Goal: Transaction & Acquisition: Obtain resource

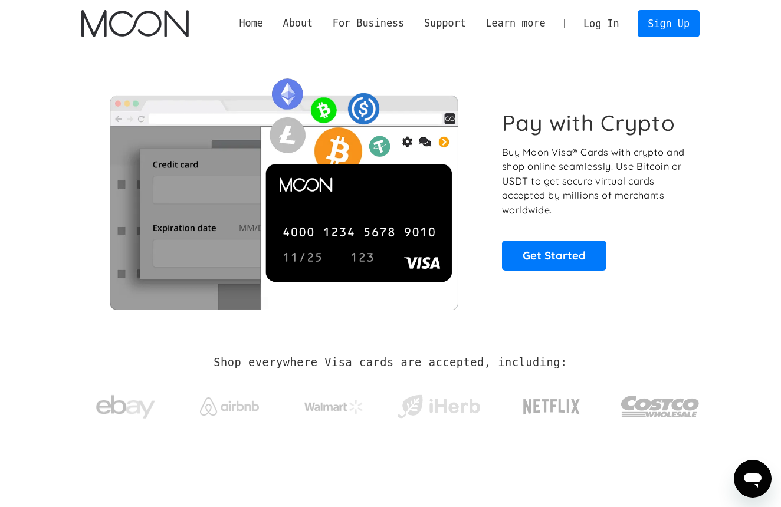
click at [594, 19] on link "Log In" at bounding box center [600, 24] width 55 height 26
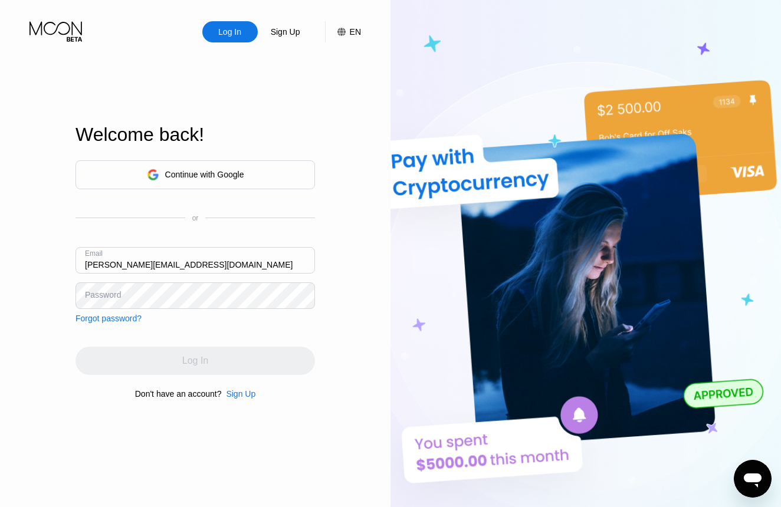
type input "mcwilliams.m@icloud.com"
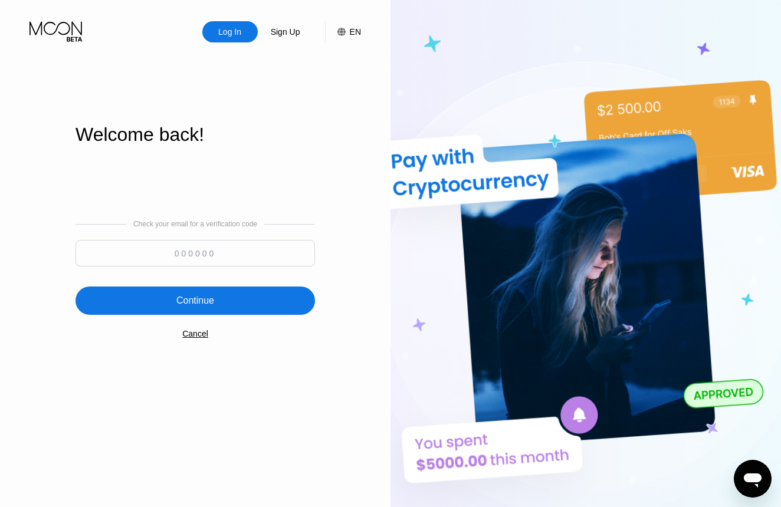
click at [188, 252] on input at bounding box center [195, 253] width 239 height 27
type input "119865"
click at [193, 303] on div "Continue" at bounding box center [195, 301] width 38 height 12
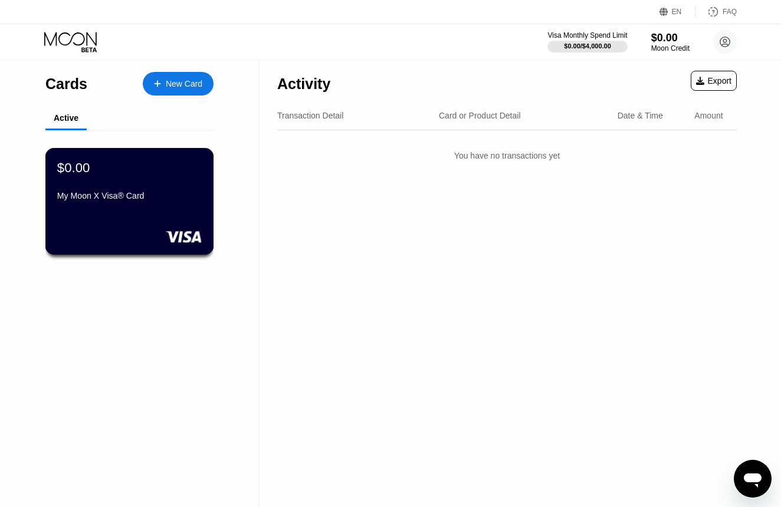
click at [143, 199] on div "My Moon X Visa® Card" at bounding box center [129, 195] width 145 height 9
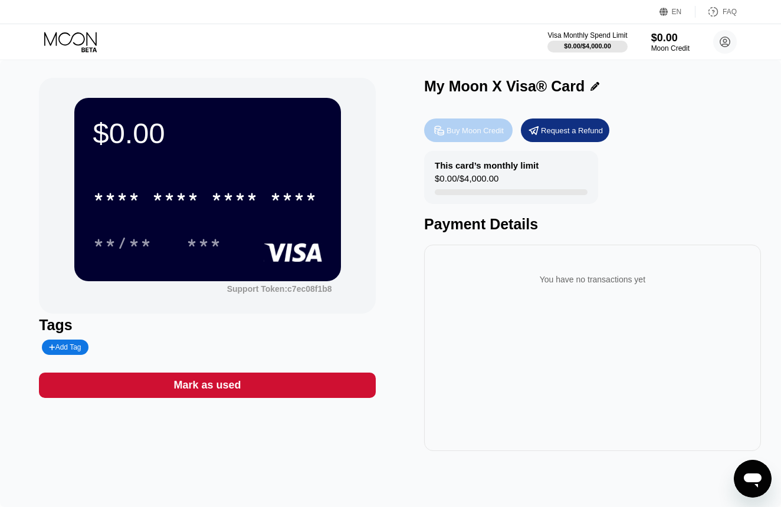
click at [471, 123] on div "Buy Moon Credit" at bounding box center [468, 131] width 88 height 24
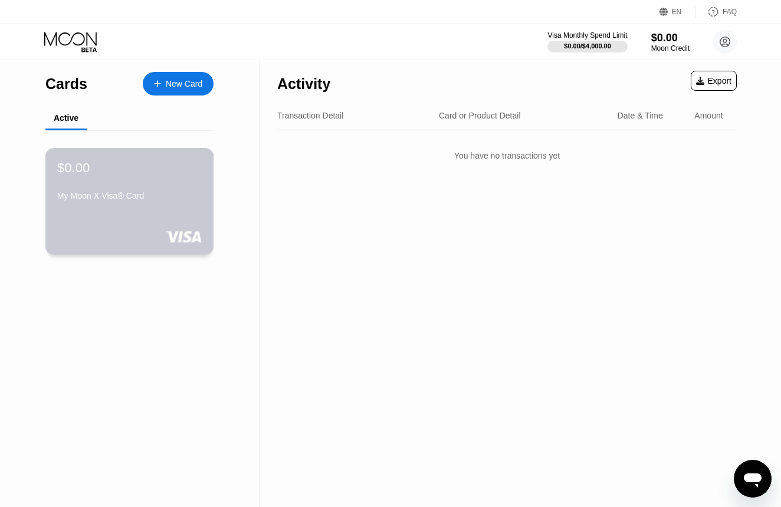
click at [158, 197] on div "My Moon X Visa® Card" at bounding box center [129, 195] width 145 height 9
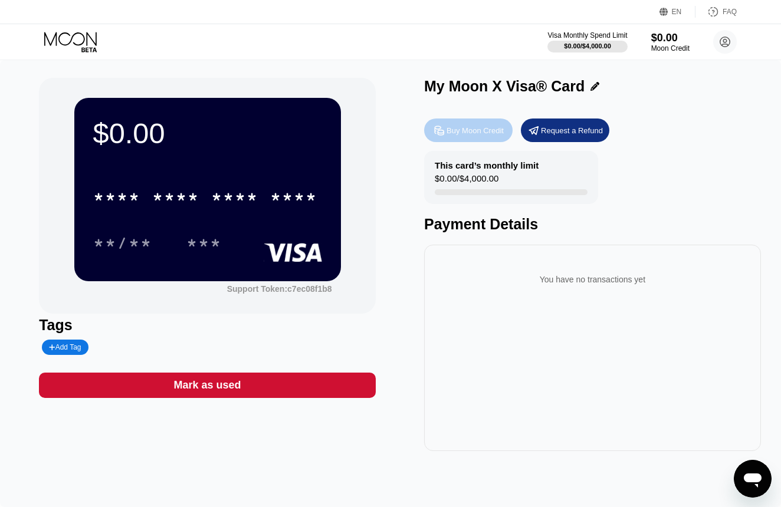
click at [465, 133] on div "Buy Moon Credit" at bounding box center [475, 131] width 57 height 10
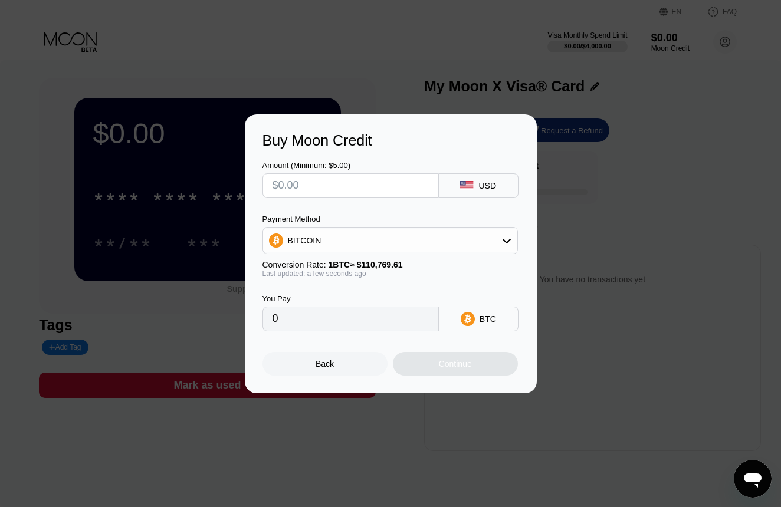
click at [347, 190] on input "text" at bounding box center [351, 186] width 156 height 24
type input "$2"
type input "0.00001806"
type input "$25"
type input "0.00022570"
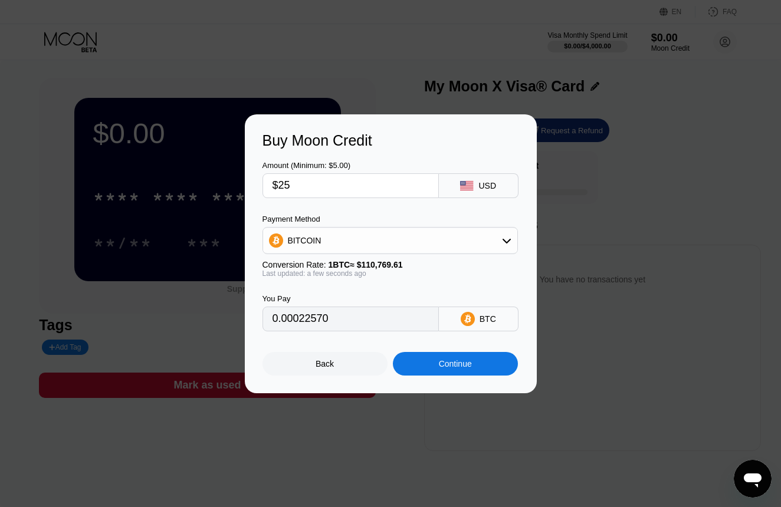
type input "$250"
type input "0.00225694"
type input "$250"
click at [461, 246] on div "BITCOIN" at bounding box center [390, 241] width 254 height 24
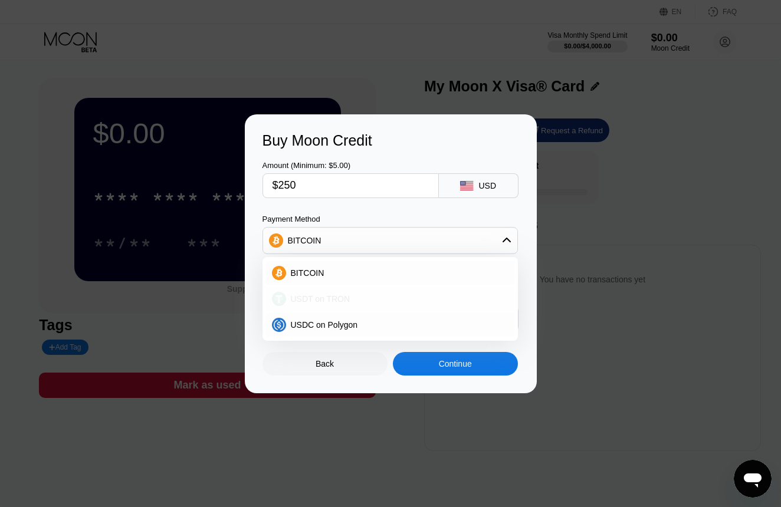
click at [330, 304] on div "USDT on TRON" at bounding box center [390, 299] width 248 height 24
type input "252.53"
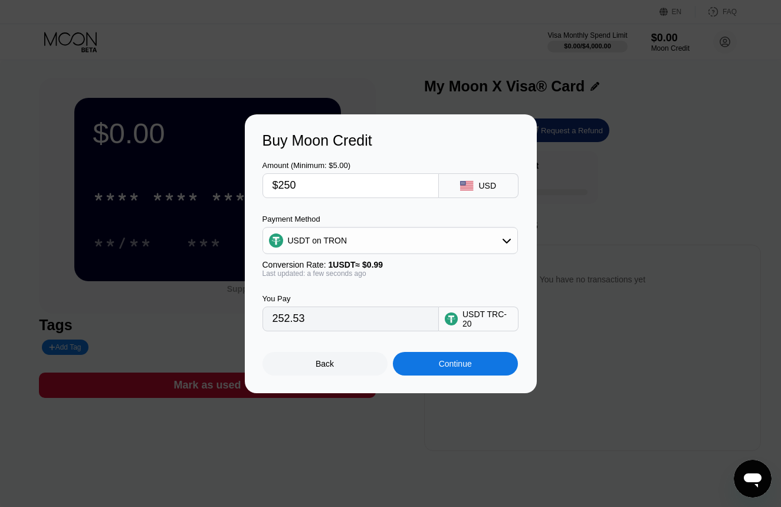
click at [447, 370] on div "Continue" at bounding box center [455, 364] width 125 height 24
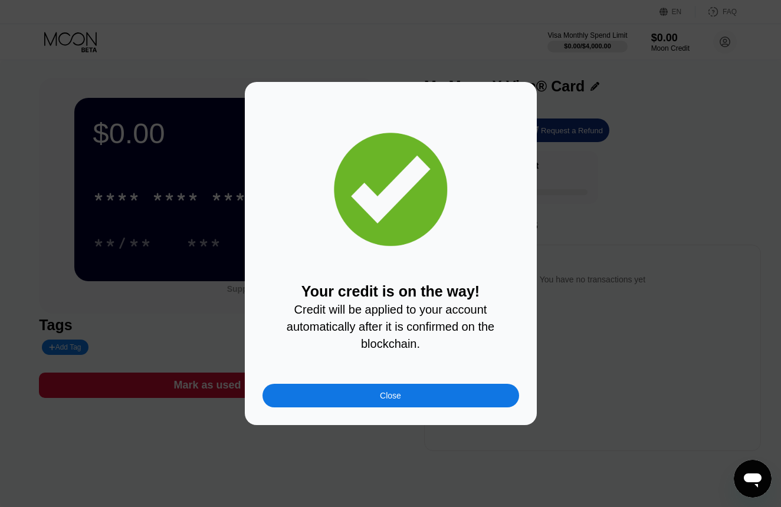
click at [396, 393] on div "Close" at bounding box center [390, 395] width 21 height 9
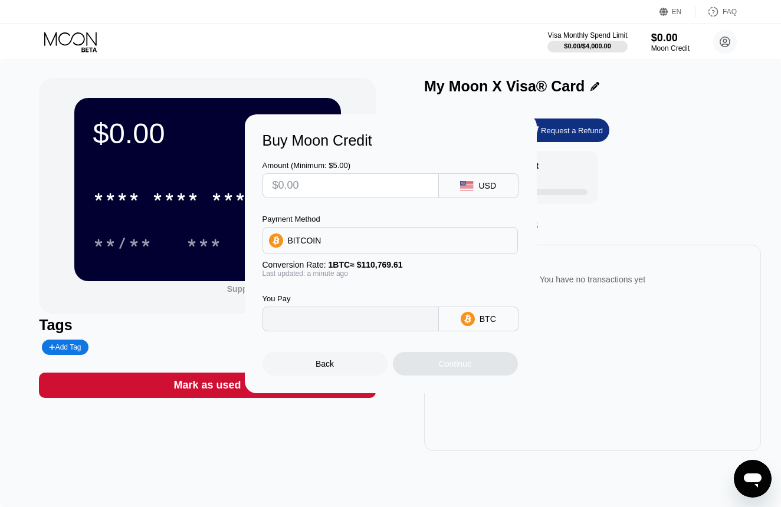
type input "0"
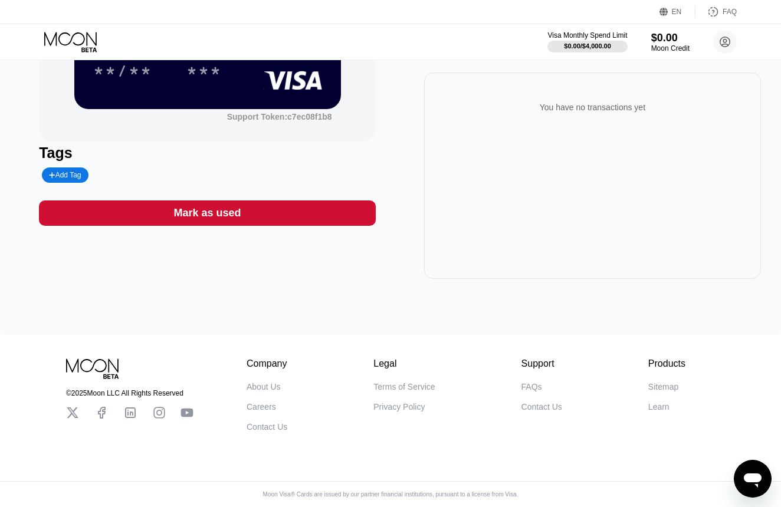
click at [212, 87] on div "$0.00 * * * * * * * * * * * * **** **/** ***" at bounding box center [207, 17] width 267 height 183
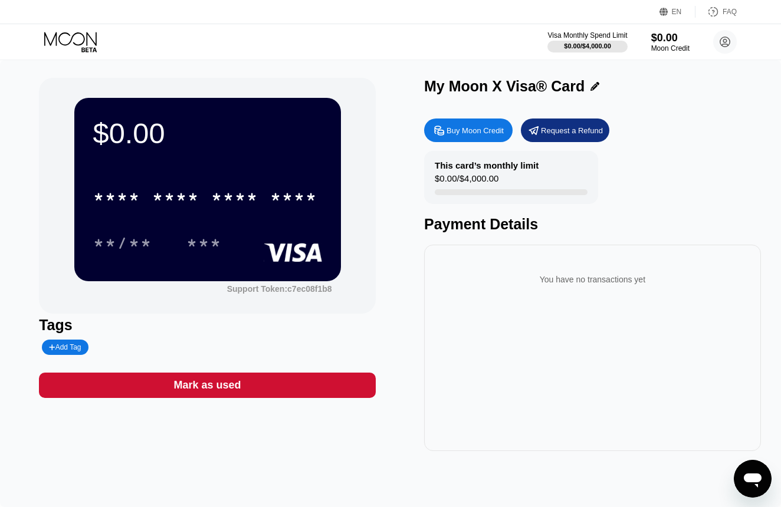
click at [73, 45] on icon at bounding box center [71, 42] width 55 height 21
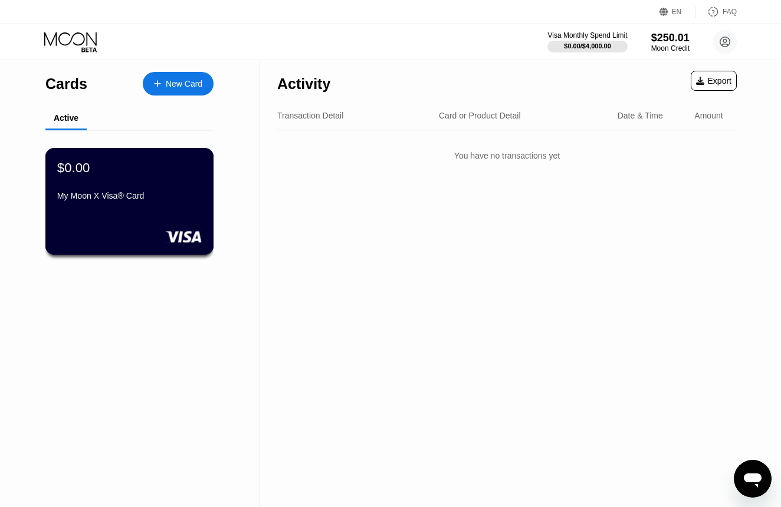
click at [170, 176] on div "$0.00 My Moon X Visa® Card" at bounding box center [129, 182] width 145 height 45
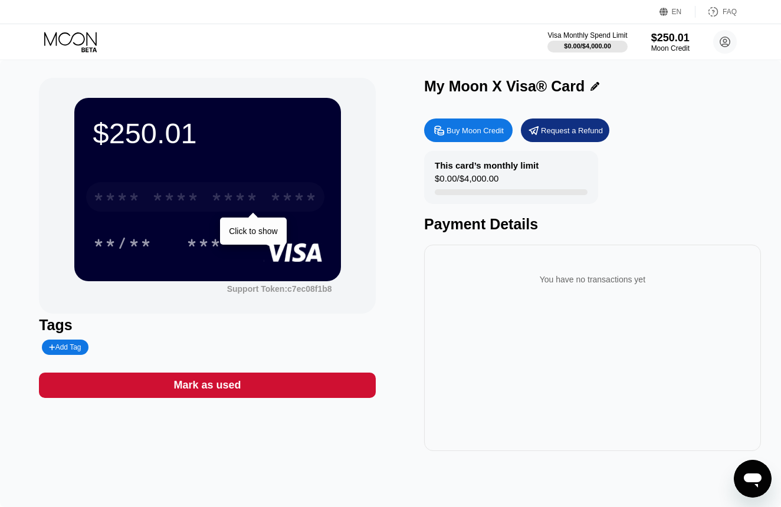
click at [212, 204] on div "* * * *" at bounding box center [234, 198] width 47 height 19
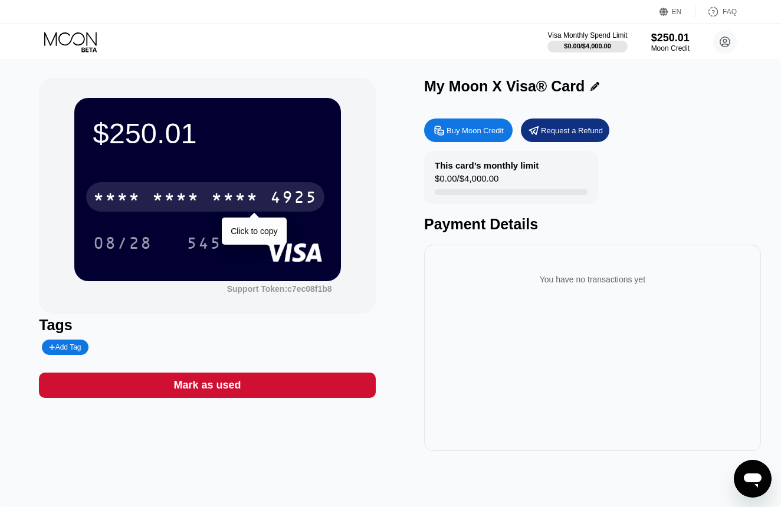
click at [225, 201] on div "* * * *" at bounding box center [234, 198] width 47 height 19
